Goal: Task Accomplishment & Management: Manage account settings

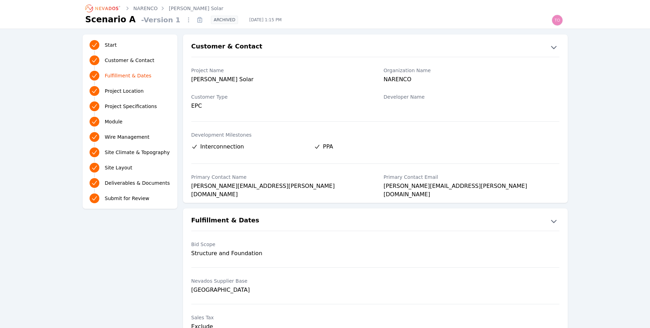
click at [102, 9] on icon "Breadcrumb" at bounding box center [103, 8] width 38 height 11
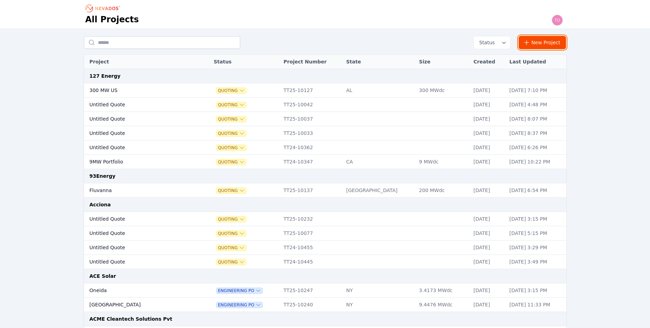
click at [536, 39] on link "New Project" at bounding box center [543, 42] width 48 height 13
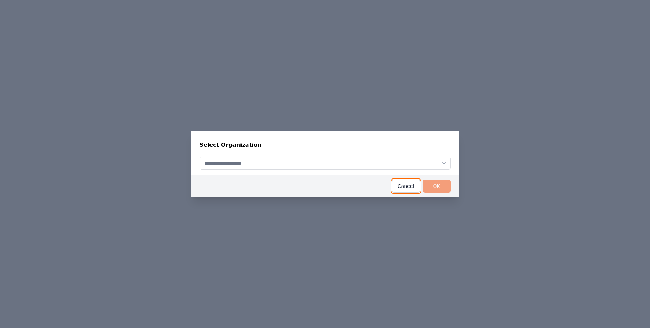
click at [410, 182] on button "Cancel" at bounding box center [406, 185] width 28 height 13
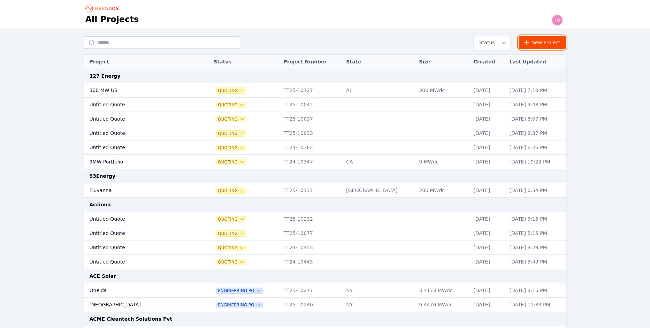
click at [544, 43] on link "New Project" at bounding box center [543, 42] width 48 height 13
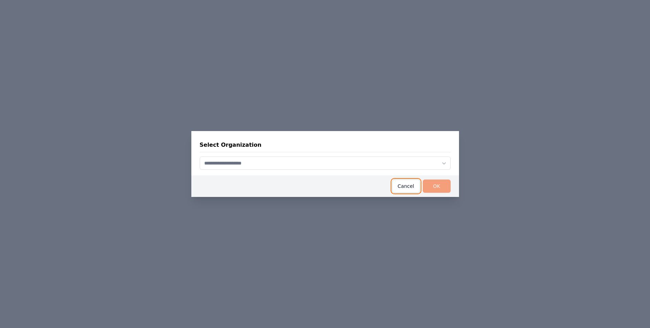
click at [405, 184] on button "Cancel" at bounding box center [406, 185] width 28 height 13
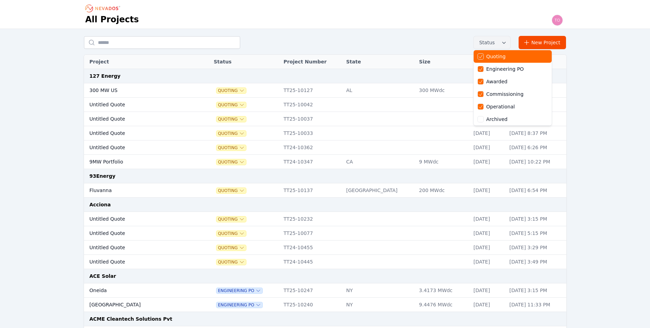
click at [500, 36] on button "Status" at bounding box center [492, 42] width 37 height 13
